Goal: Communication & Community: Answer question/provide support

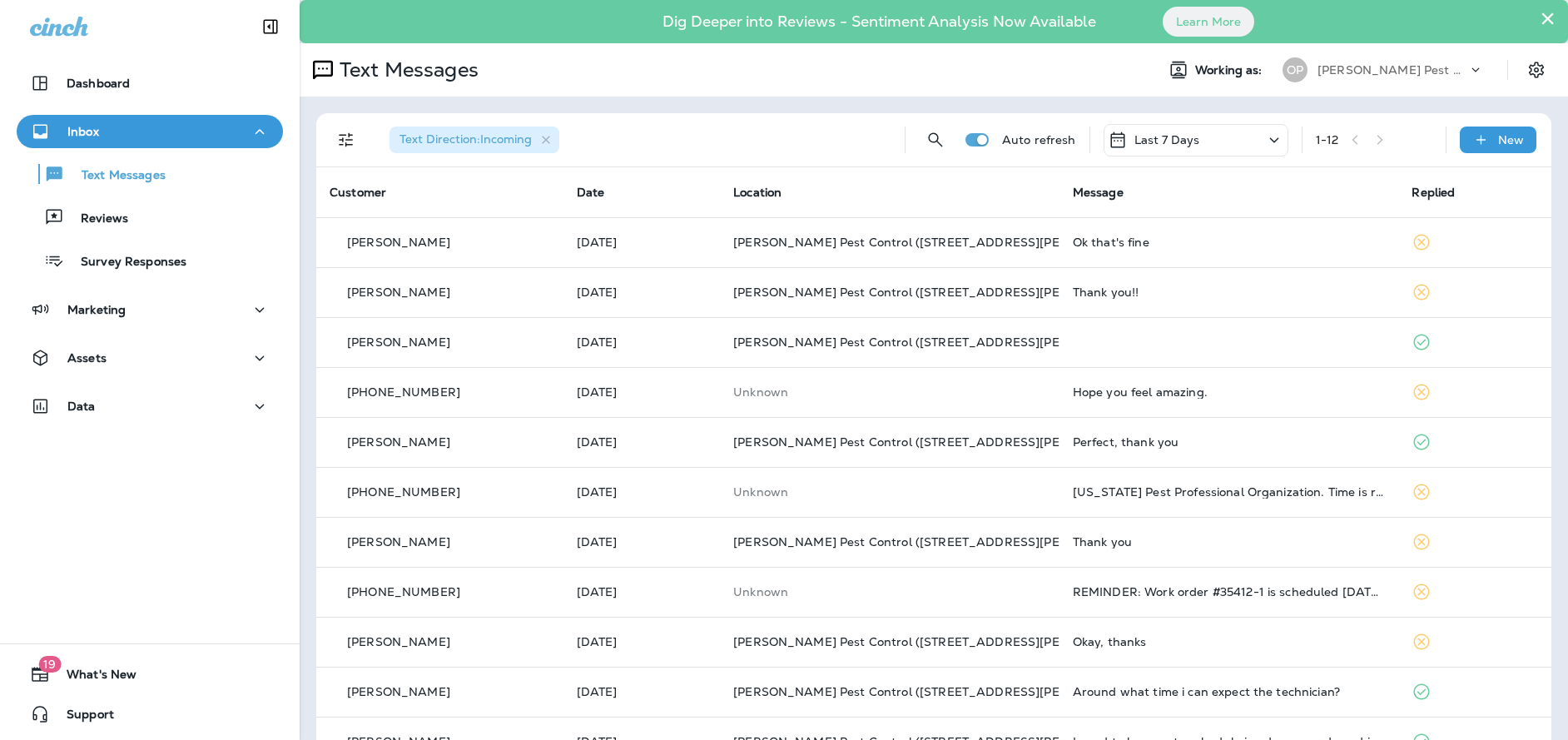
click at [187, 139] on div "Inbox" at bounding box center [150, 132] width 240 height 20
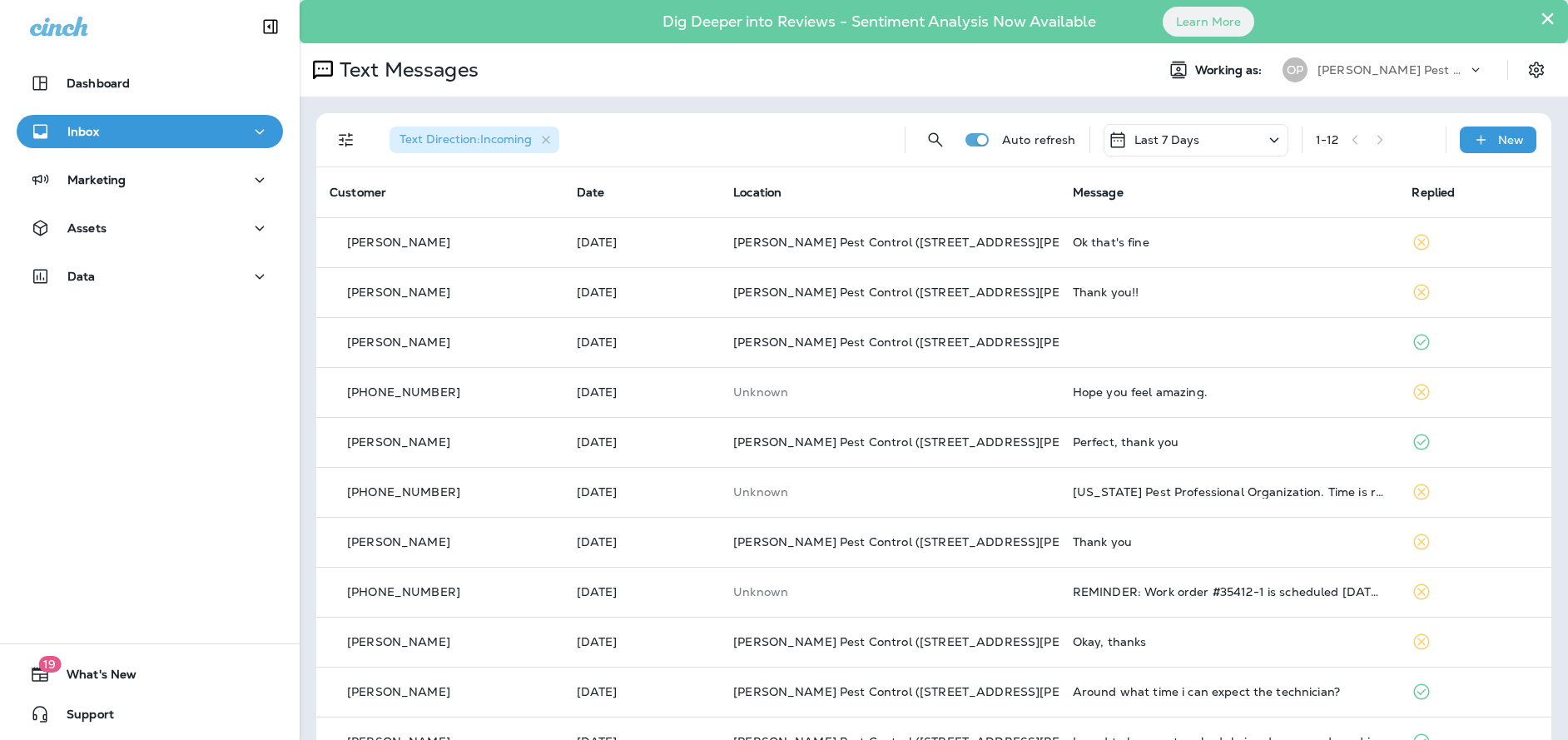
click at [187, 139] on div "Inbox" at bounding box center [150, 132] width 240 height 20
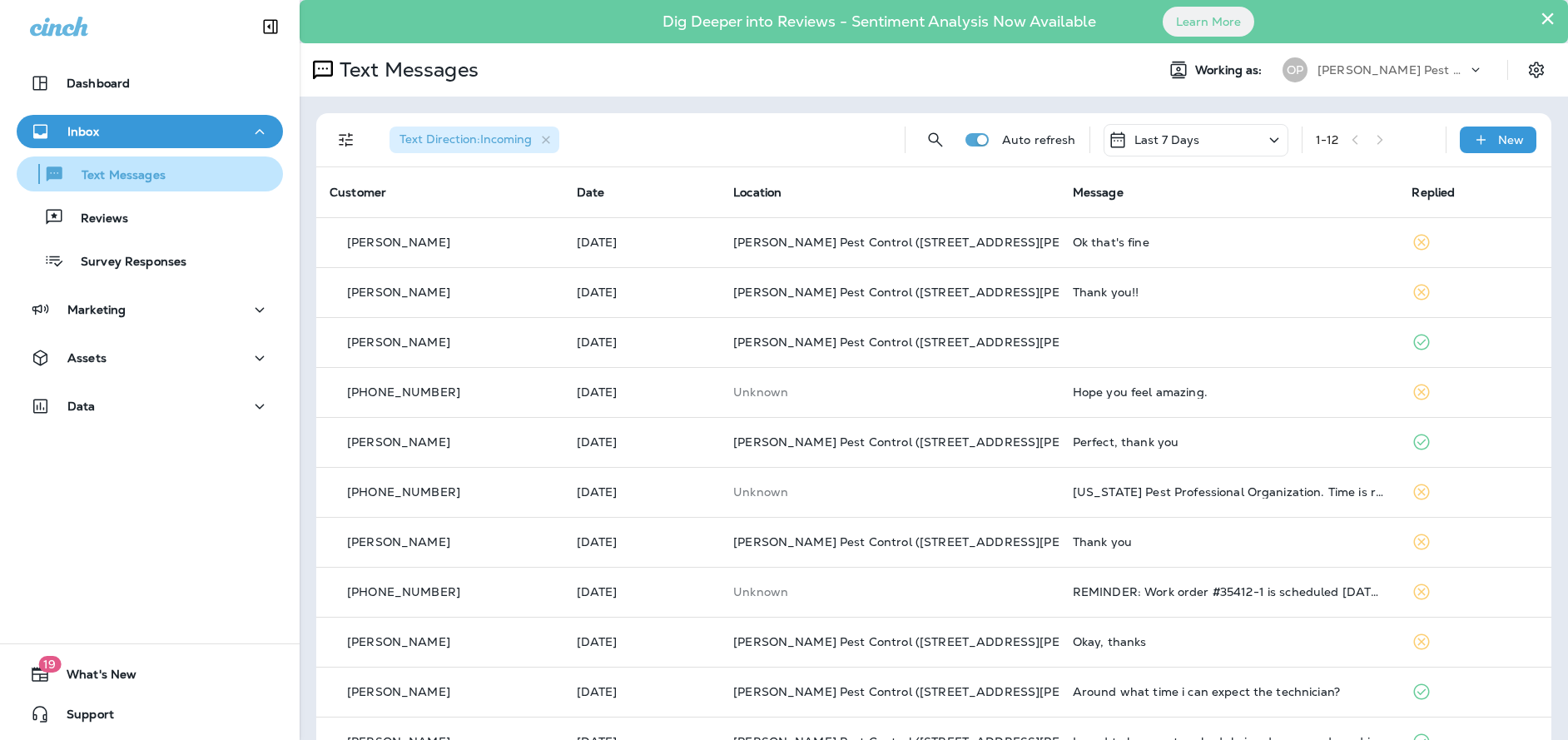
click at [139, 177] on p "Text Messages" at bounding box center [115, 176] width 100 height 16
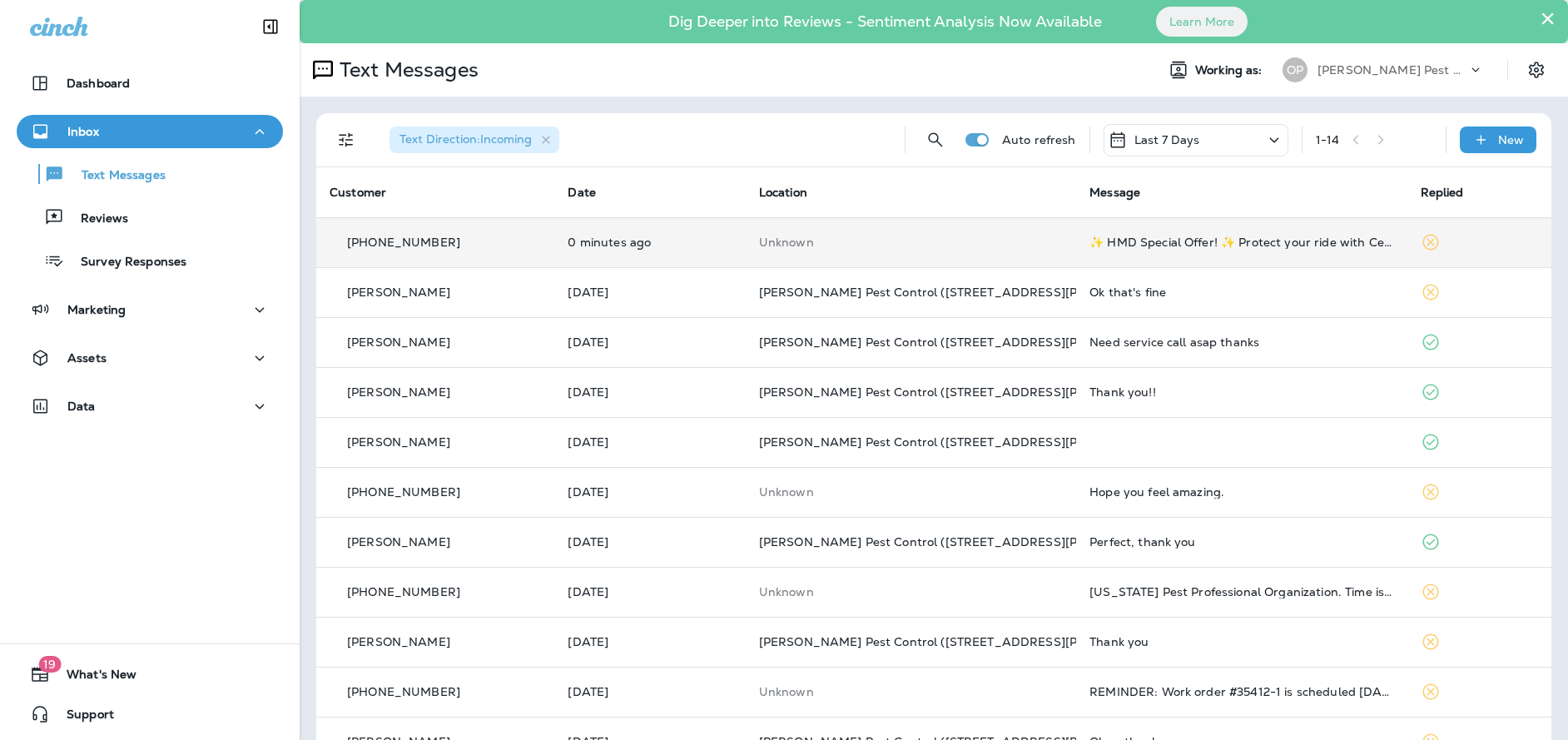
click at [974, 249] on td "Unknown" at bounding box center [910, 243] width 330 height 50
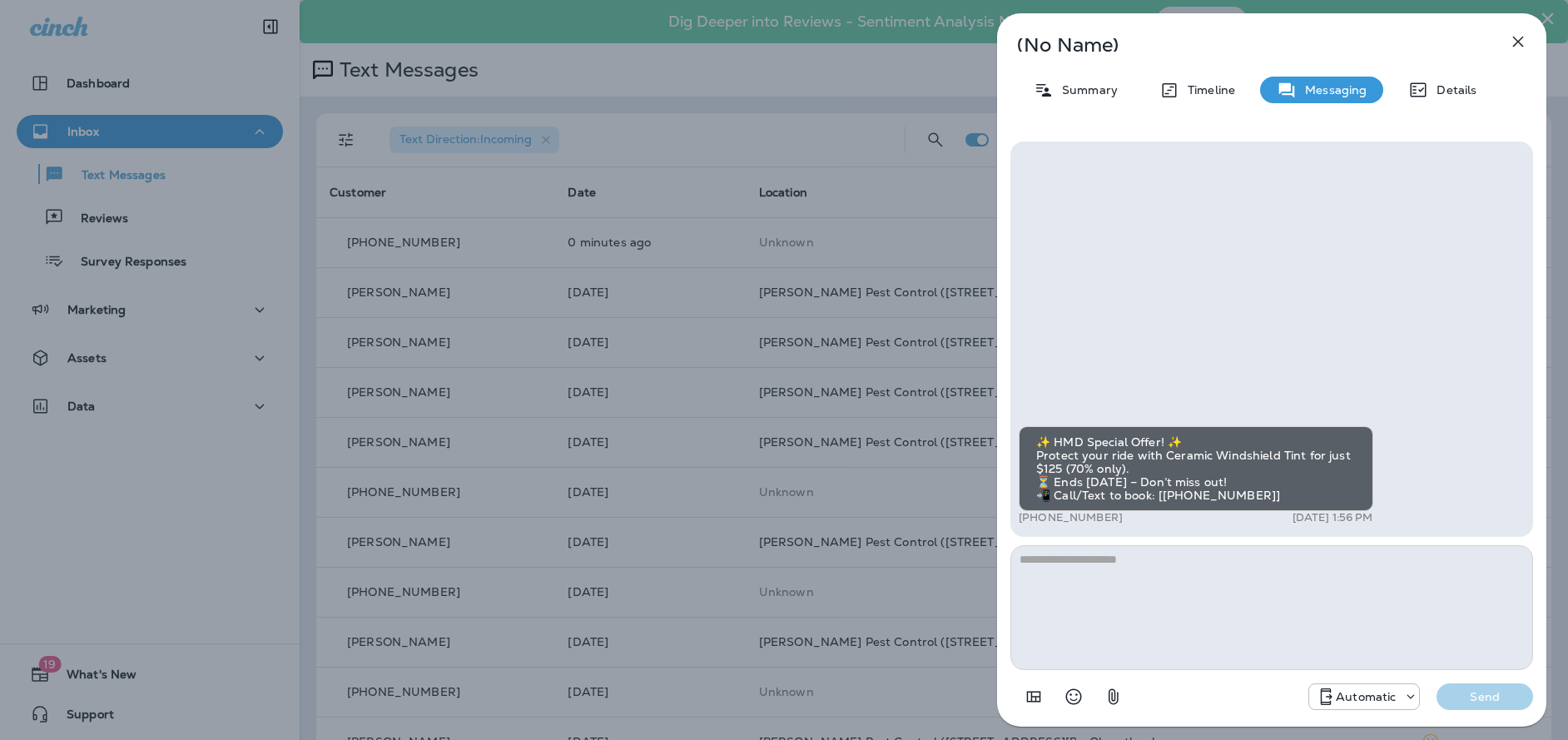
click at [1520, 39] on icon "button" at bounding box center [1519, 42] width 11 height 11
